Goal: Find specific page/section: Find specific page/section

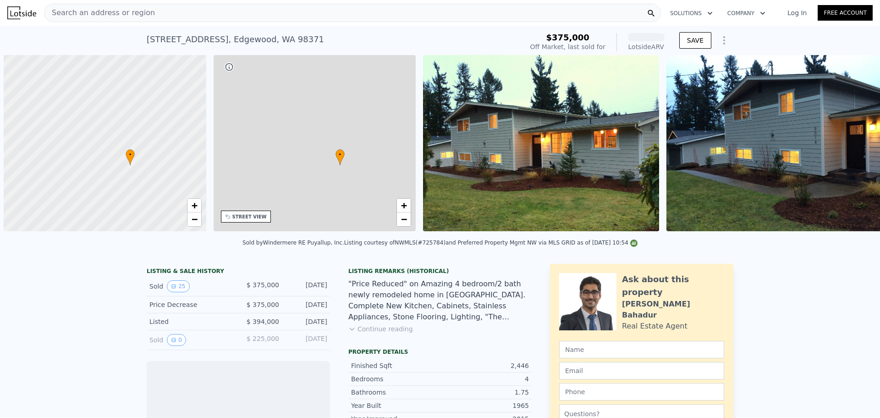
scroll to position [0, 5]
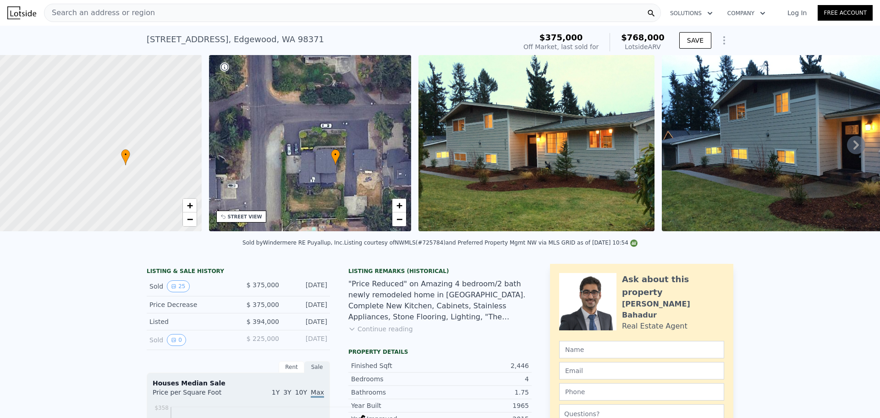
click at [847, 154] on icon at bounding box center [856, 145] width 18 height 18
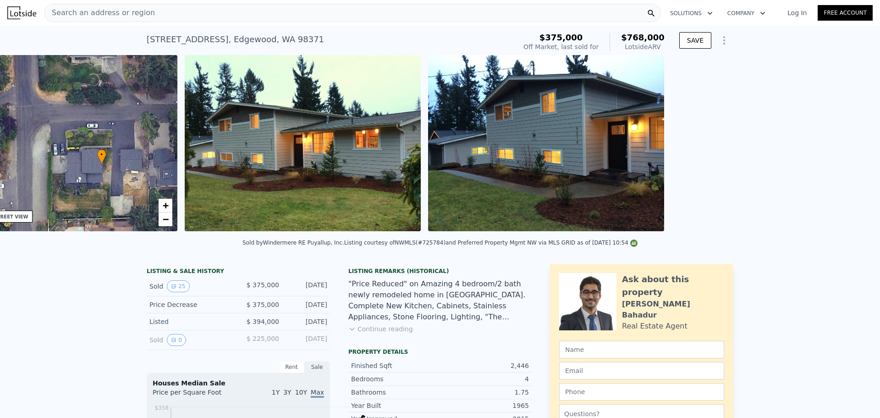
scroll to position [0, 267]
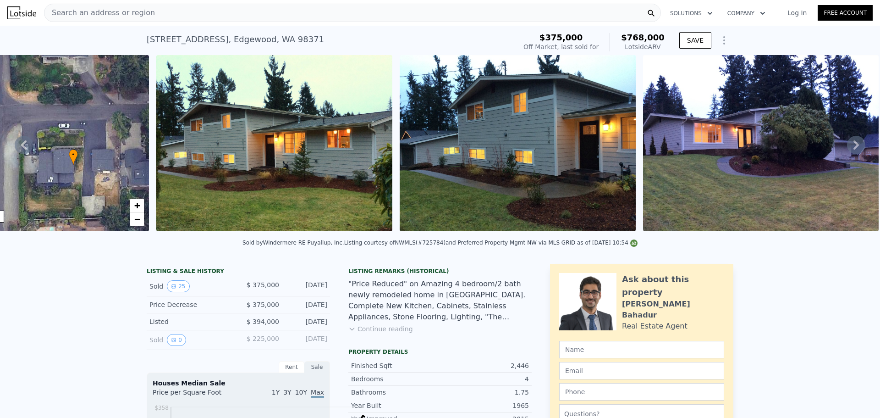
click at [847, 154] on icon at bounding box center [856, 145] width 18 height 18
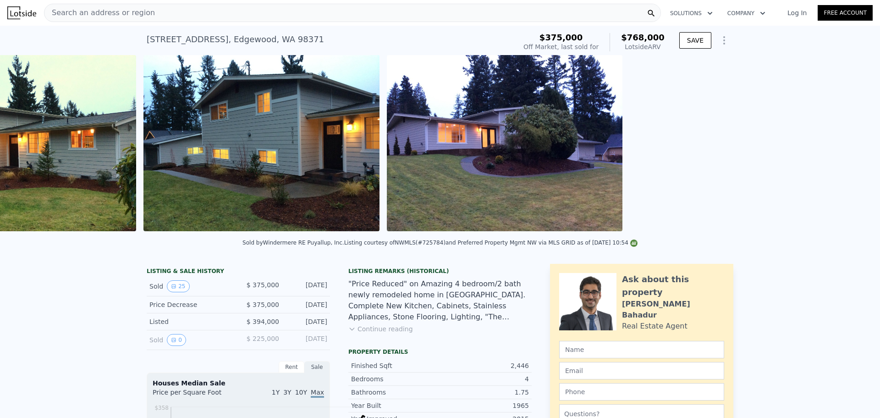
scroll to position [0, 525]
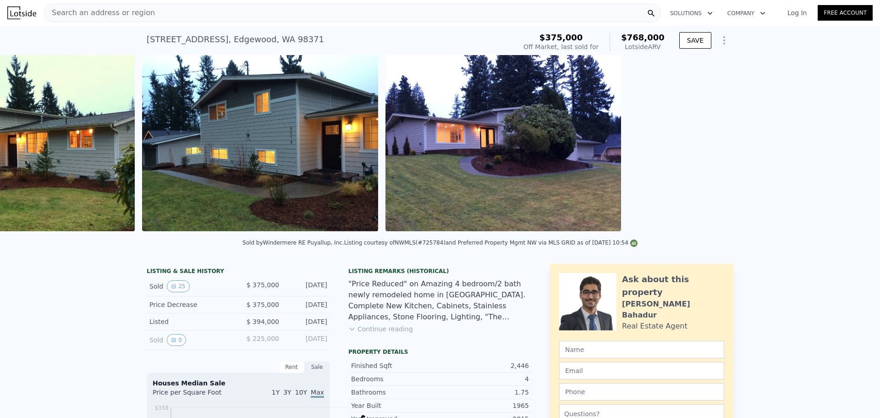
click at [622, 183] on img at bounding box center [504, 143] width 236 height 176
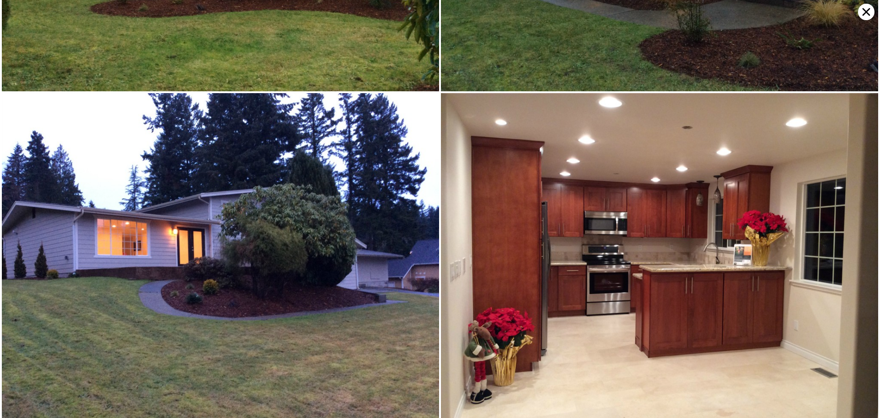
scroll to position [326, 0]
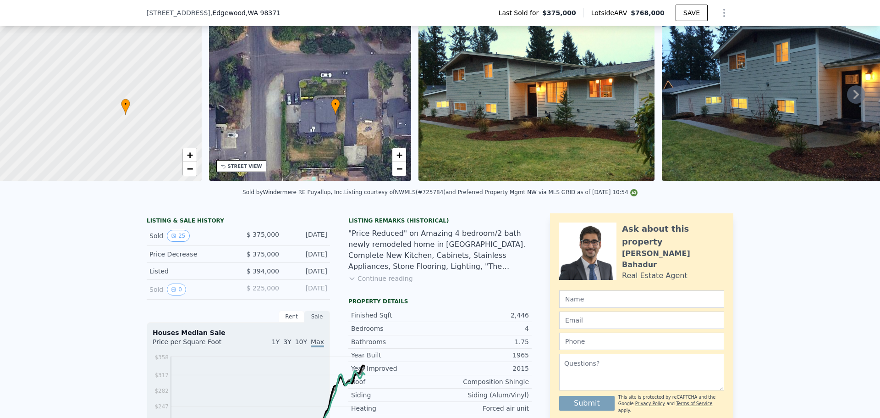
scroll to position [42, 0]
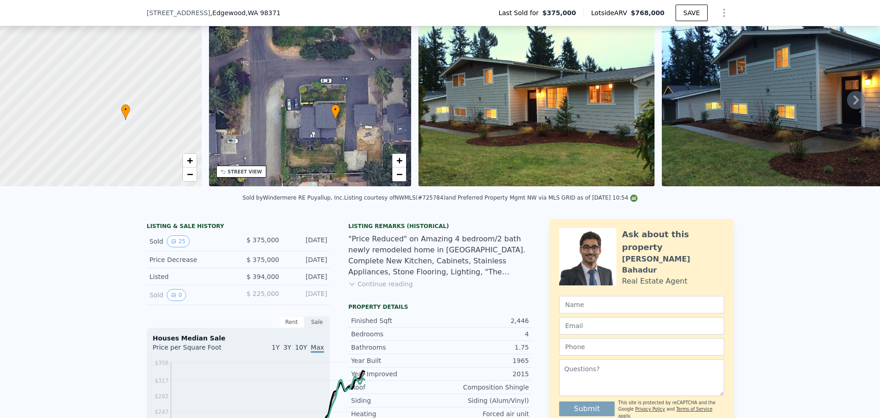
click at [854, 105] on icon at bounding box center [857, 99] width 6 height 9
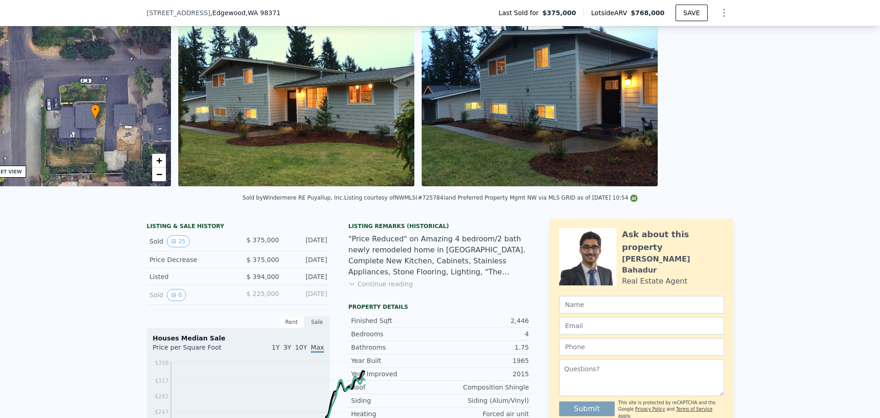
click at [658, 137] on img at bounding box center [540, 98] width 236 height 176
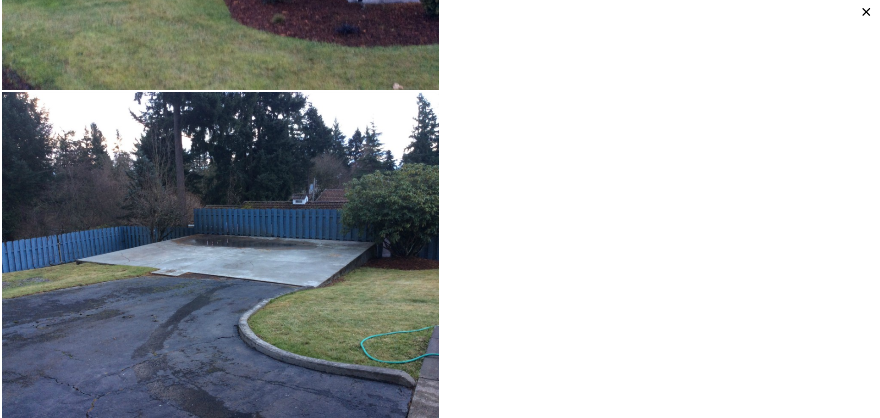
scroll to position [4106, 0]
